Goal: Find specific page/section: Find specific page/section

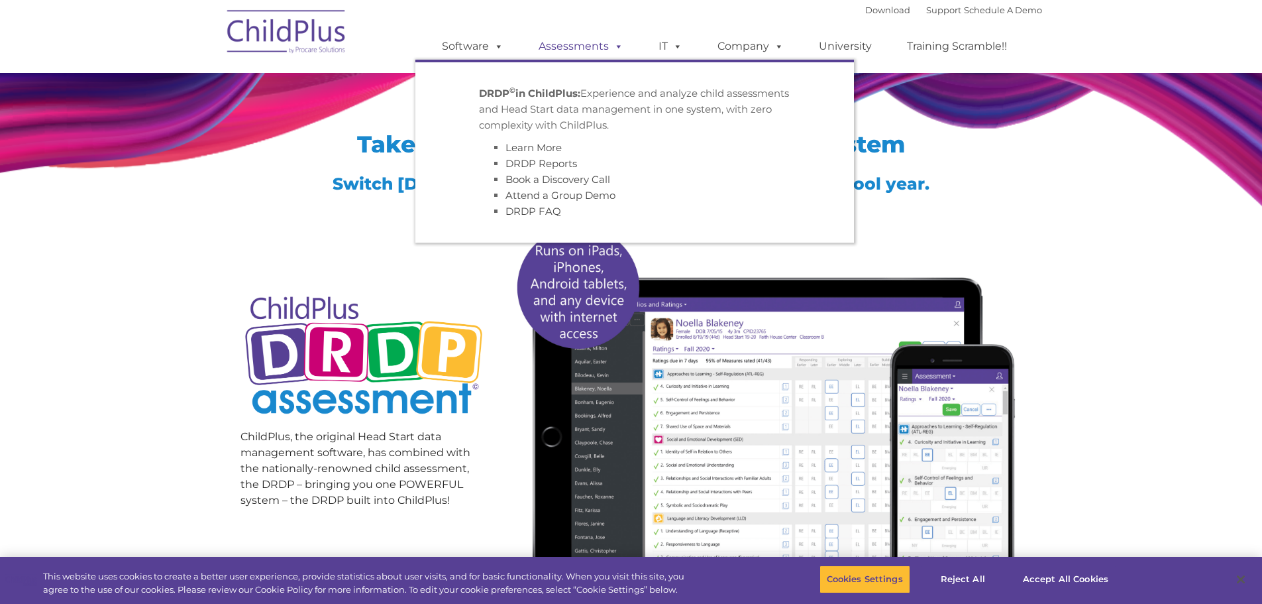
click at [607, 48] on link "Assessments" at bounding box center [580, 46] width 111 height 27
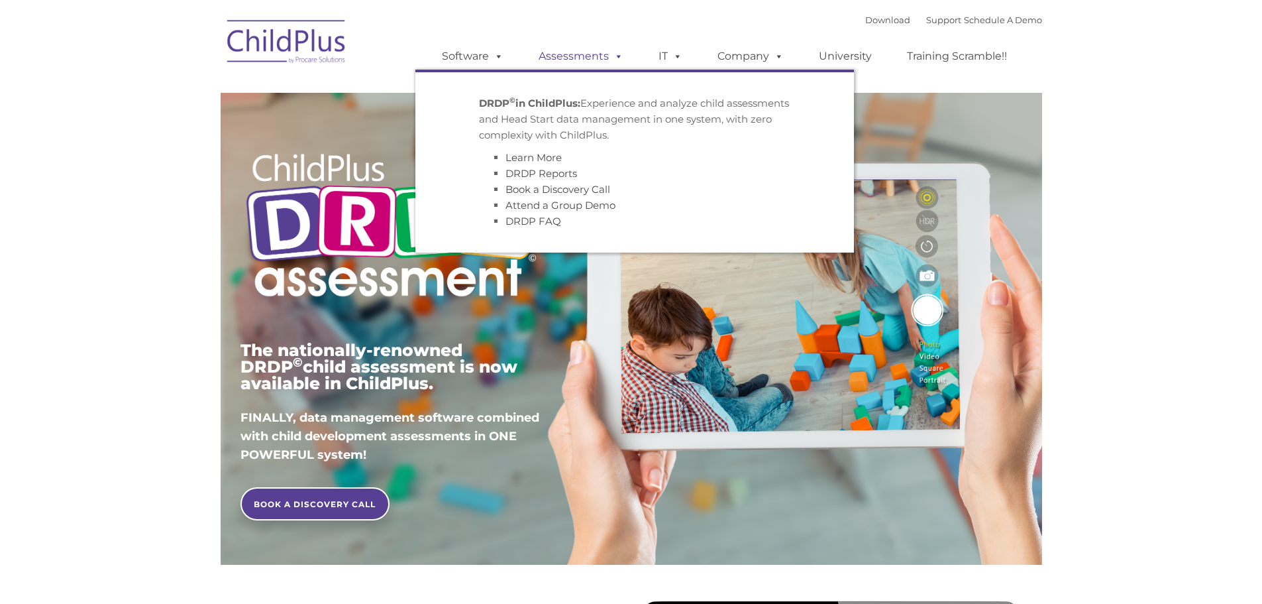
type input ""
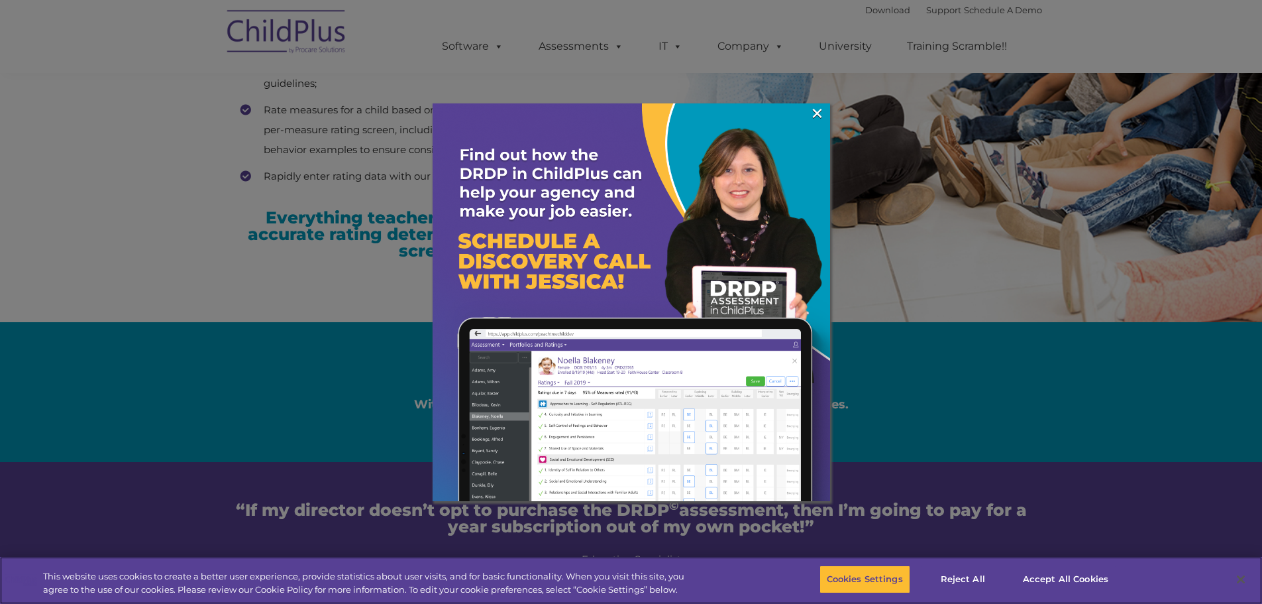
scroll to position [2118, 0]
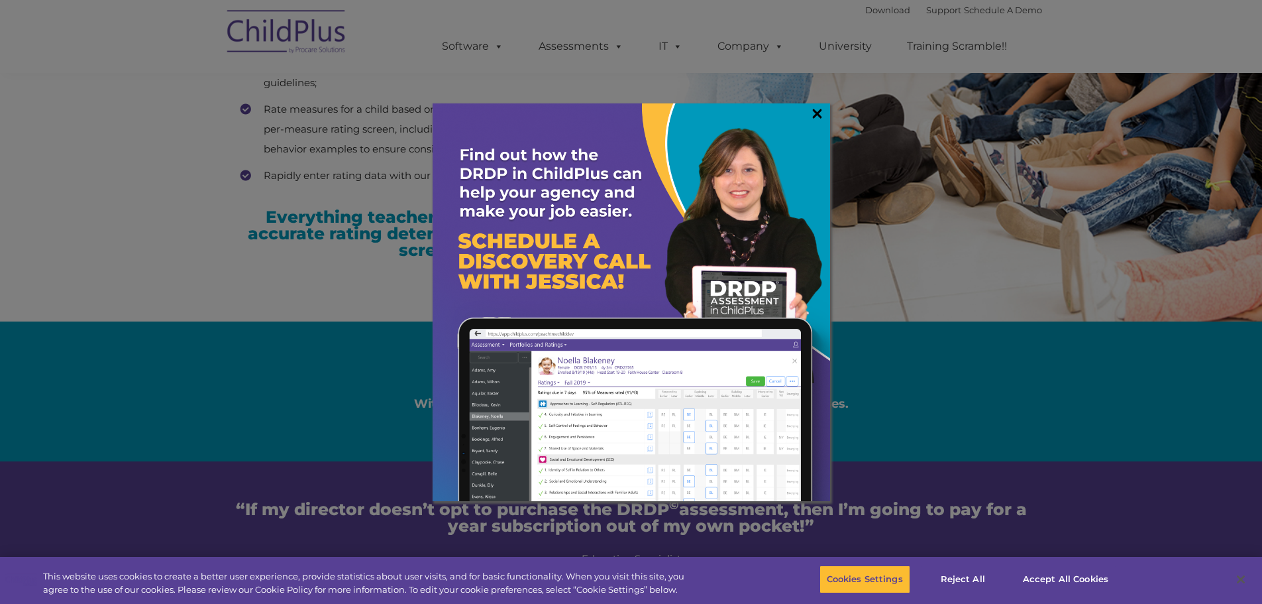
click at [812, 109] on link "×" at bounding box center [817, 113] width 15 height 13
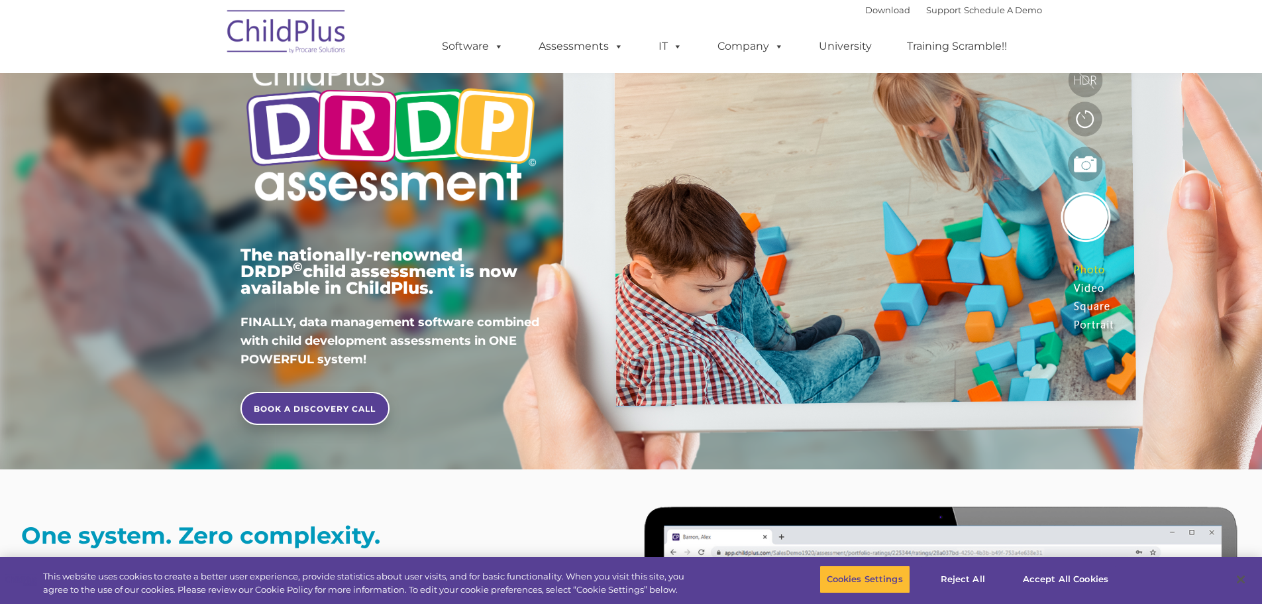
scroll to position [0, 0]
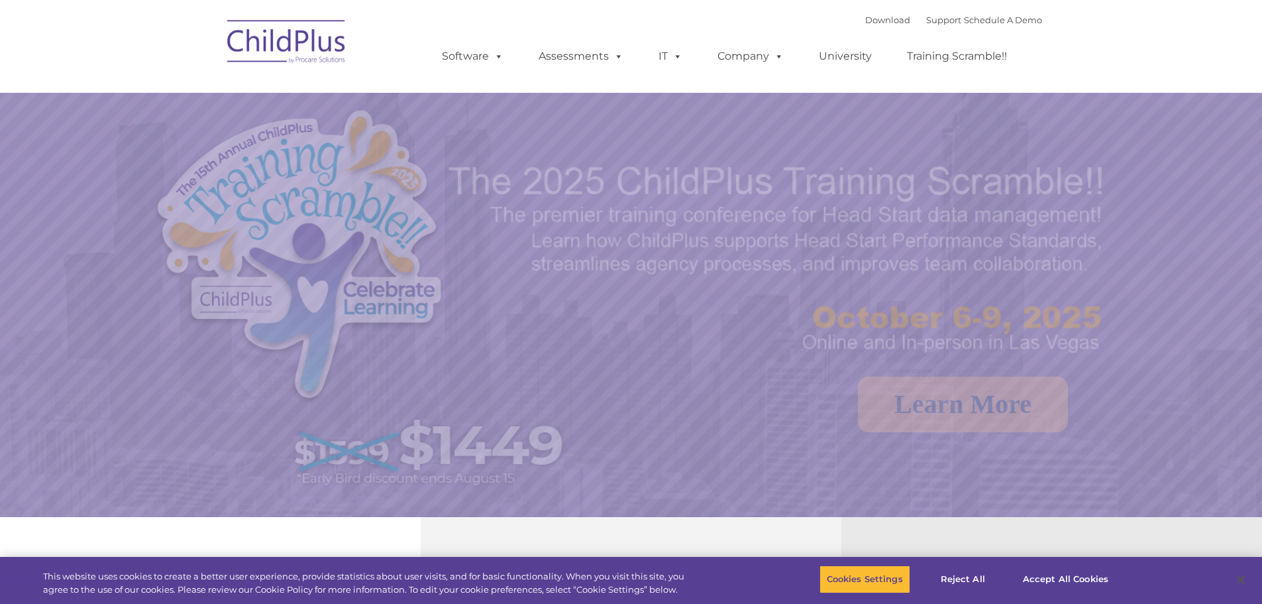
select select "MEDIUM"
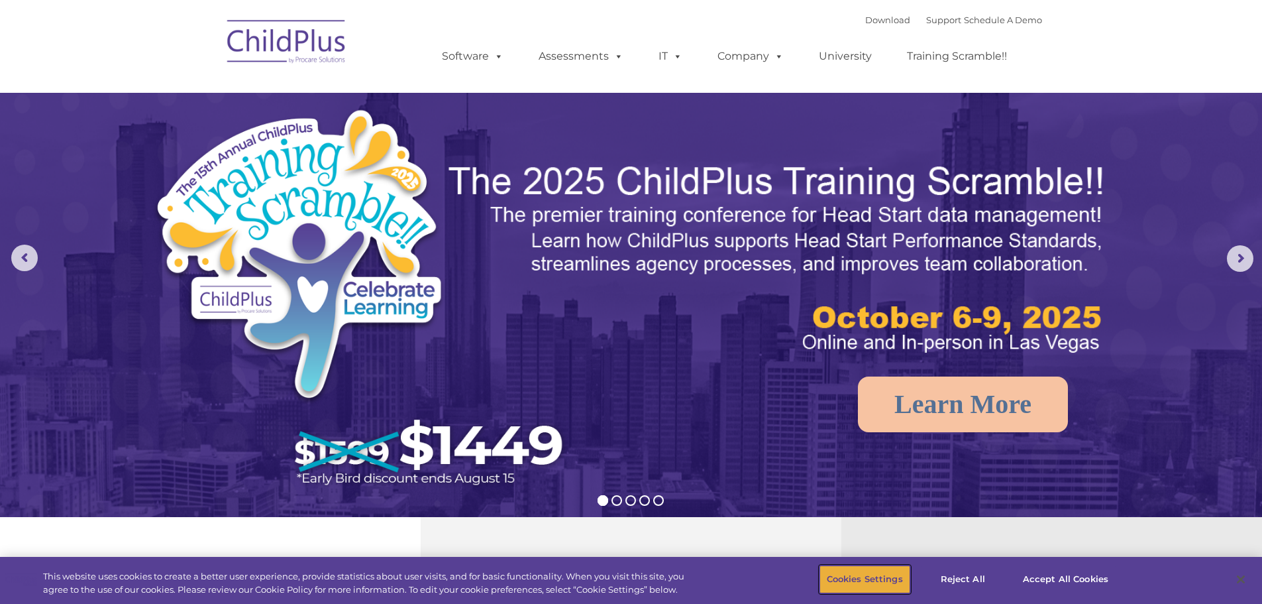
click at [876, 588] on button "Cookies Settings" at bounding box center [865, 579] width 91 height 28
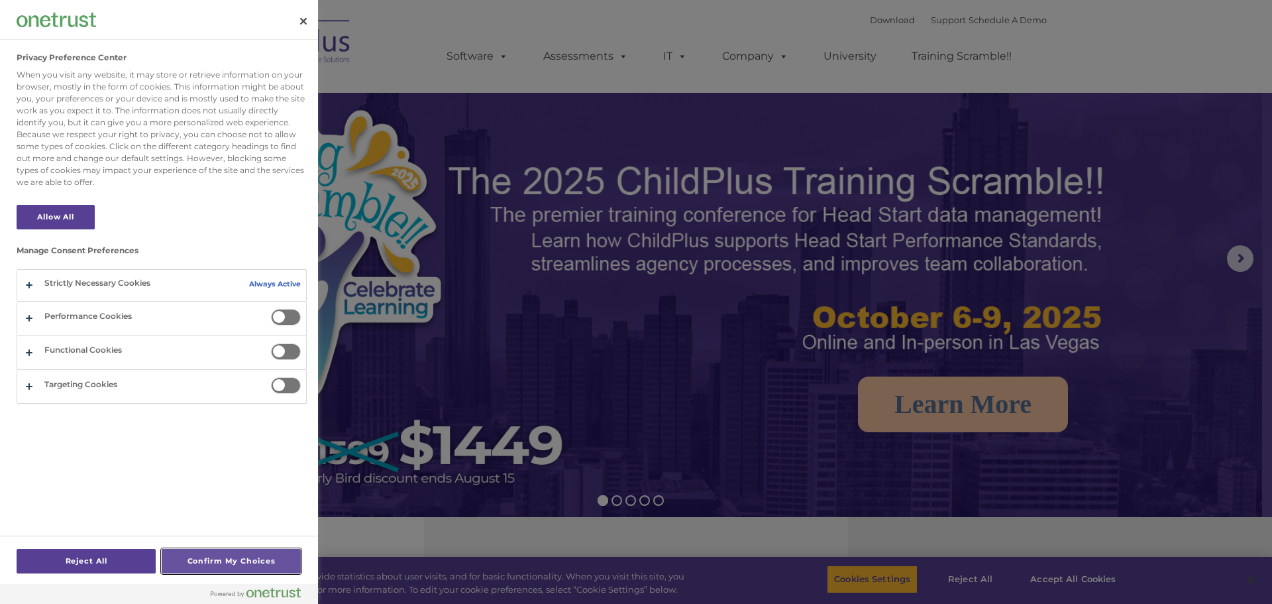
click at [185, 554] on button "Confirm My Choices" at bounding box center [231, 561] width 139 height 25
